Goal: Task Accomplishment & Management: Manage account settings

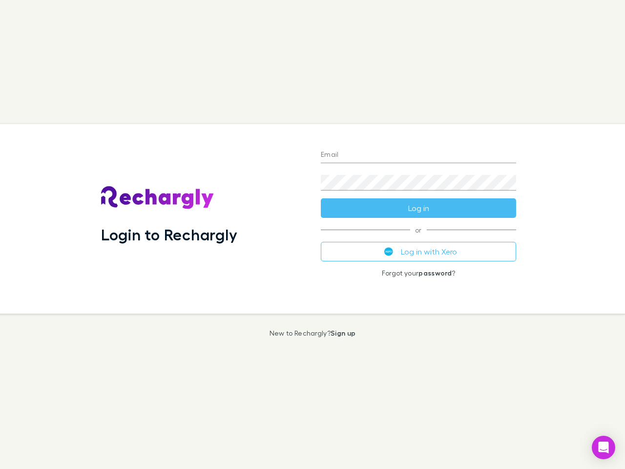
click at [312, 234] on div "Login to Rechargly" at bounding box center [203, 218] width 220 height 189
click at [418, 155] on input "Email" at bounding box center [418, 155] width 195 height 16
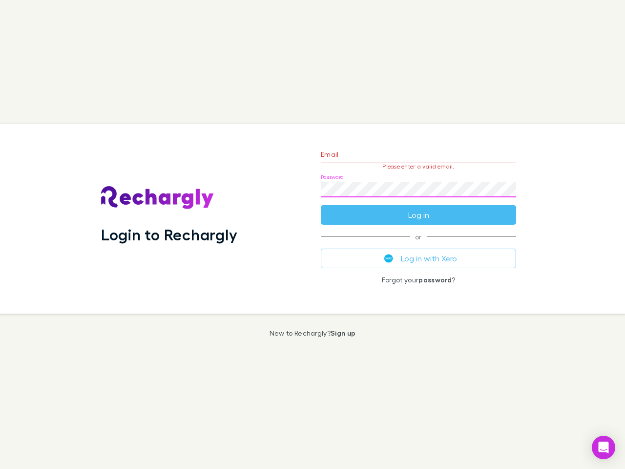
click at [418, 208] on form "Email Please enter a valid email. Password Log in" at bounding box center [418, 182] width 195 height 85
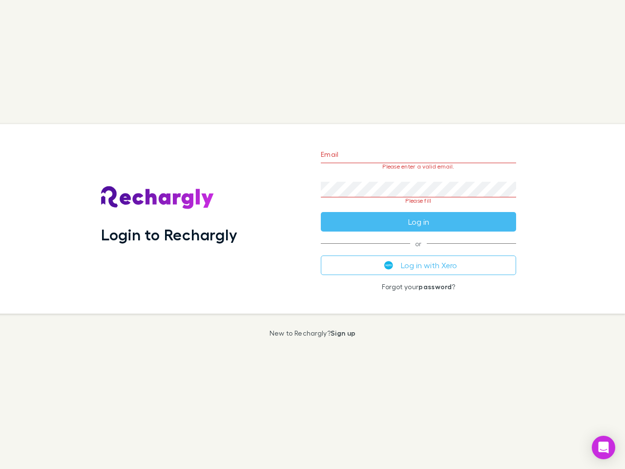
click at [418, 251] on div "Email Please enter a valid email. Password Please fill Log in or Log in with Xe…" at bounding box center [418, 218] width 211 height 189
click at [603, 447] on icon "Open Intercom Messenger" at bounding box center [603, 447] width 10 height 12
